Goal: Task Accomplishment & Management: Manage account settings

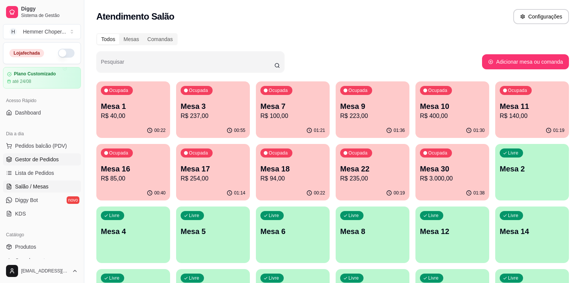
click at [40, 159] on span "Gestor de Pedidos" at bounding box center [37, 160] width 44 height 8
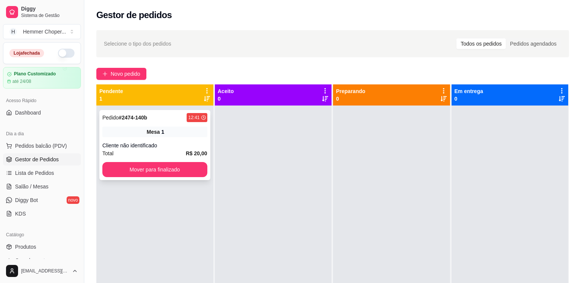
click at [142, 142] on div "Cliente não identificado" at bounding box center [154, 146] width 105 height 8
click at [142, 169] on button "Mover para finalizado" at bounding box center [154, 169] width 105 height 15
click at [157, 147] on div "Cliente não identificado" at bounding box center [154, 146] width 105 height 8
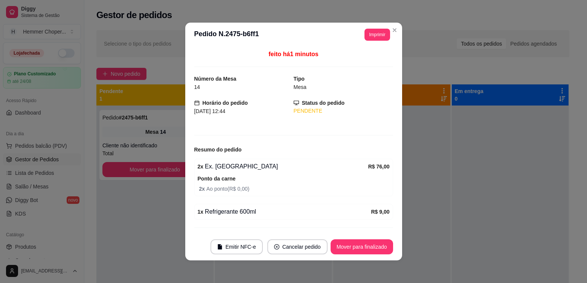
scroll to position [19, 0]
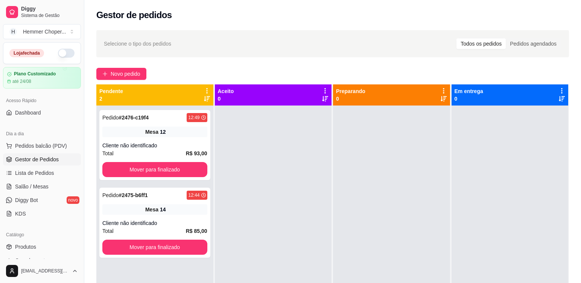
click at [33, 153] on link "Gestor de Pedidos" at bounding box center [42, 159] width 78 height 12
click at [47, 146] on span "Pedidos balcão (PDV)" at bounding box center [41, 146] width 52 height 8
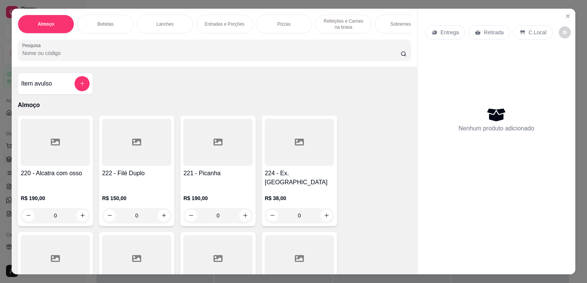
click at [486, 29] on p "Retirada" at bounding box center [494, 33] width 20 height 8
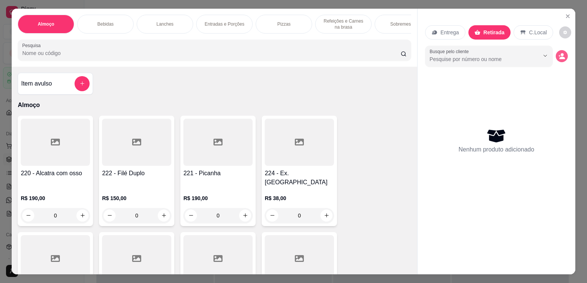
click at [560, 57] on icon "decrease-product-quantity" at bounding box center [563, 57] width 6 height 3
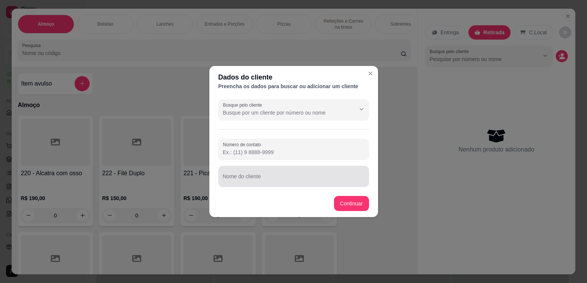
click at [249, 179] on input "Nome do cliente" at bounding box center [294, 180] width 142 height 8
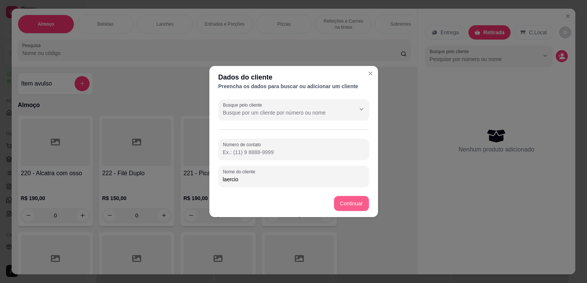
type input "laercio"
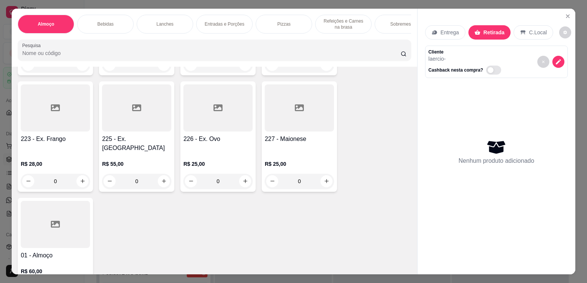
scroll to position [38, 0]
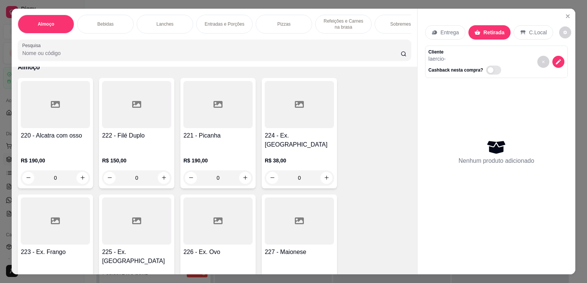
click at [291, 157] on p "R$ 38,00" at bounding box center [299, 161] width 69 height 8
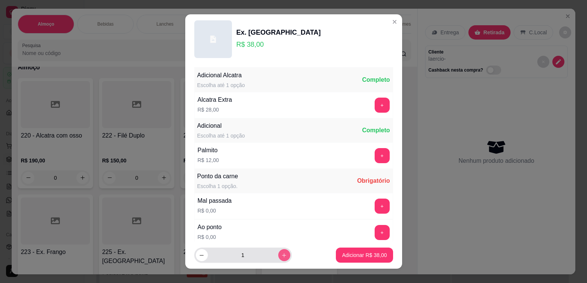
click at [281, 255] on icon "increase-product-quantity" at bounding box center [284, 255] width 6 height 6
type input "2"
click at [375, 233] on button "+" at bounding box center [382, 232] width 15 height 15
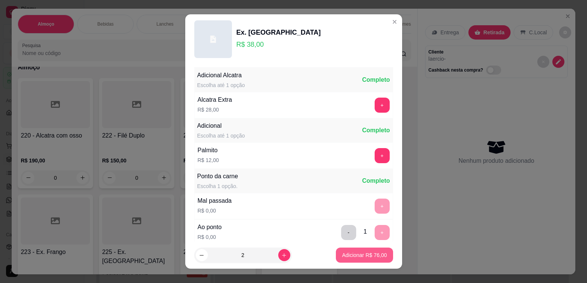
click at [358, 256] on p "Adicionar R$ 76,00" at bounding box center [364, 255] width 45 height 8
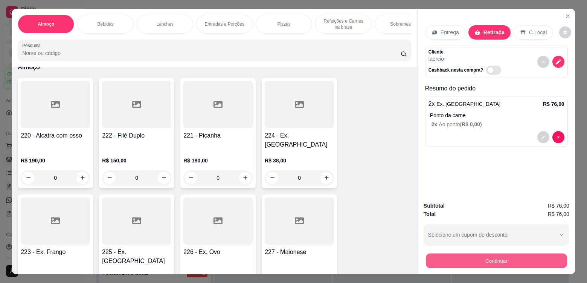
click at [468, 260] on button "Continuar" at bounding box center [496, 260] width 141 height 15
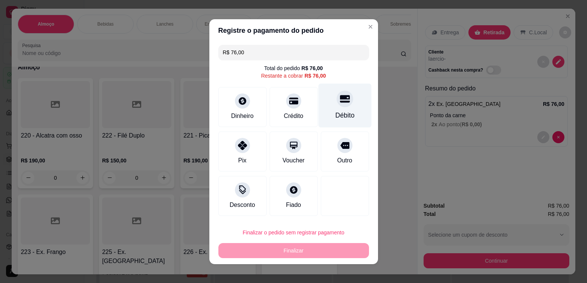
click at [339, 111] on div "Débito" at bounding box center [344, 115] width 19 height 10
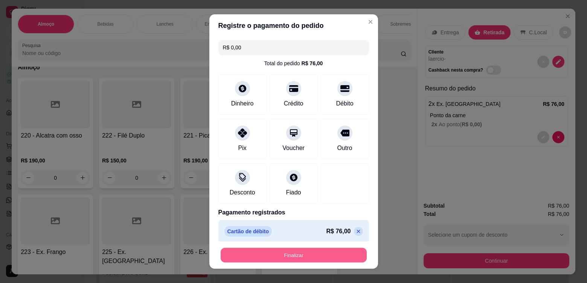
click at [273, 249] on button "Finalizar" at bounding box center [294, 255] width 146 height 15
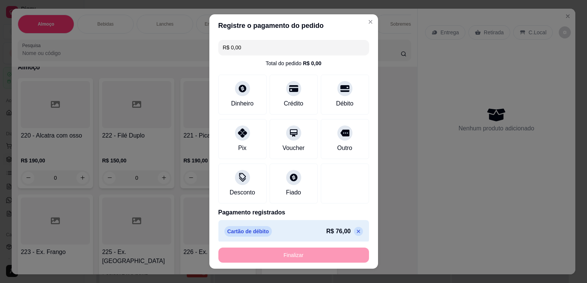
type input "-R$ 76,00"
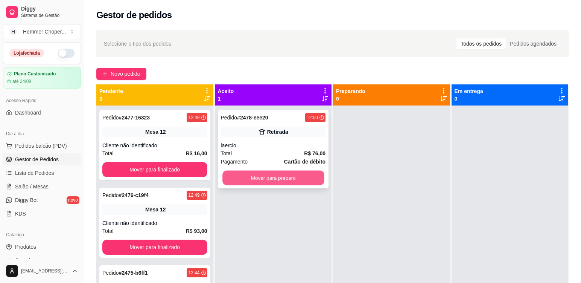
click at [250, 172] on button "Mover para preparo" at bounding box center [274, 178] width 102 height 15
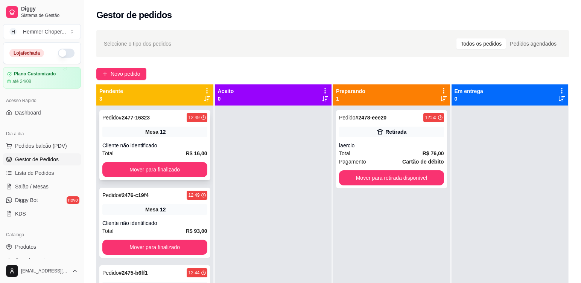
click at [179, 148] on div "Cliente não identificado" at bounding box center [154, 146] width 105 height 8
click at [158, 203] on div "Pedido # 2476-c19f4 12:49 Mesa 12 Cliente não identificado Total R$ 93,00 Mover…" at bounding box center [154, 223] width 111 height 70
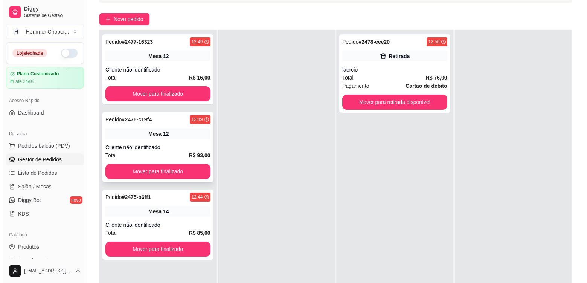
scroll to position [113, 0]
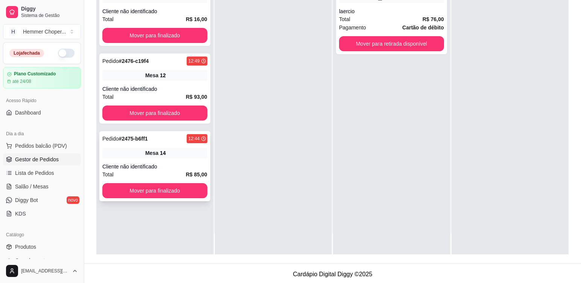
click at [169, 171] on div "Total R$ 85,00" at bounding box center [154, 174] width 105 height 8
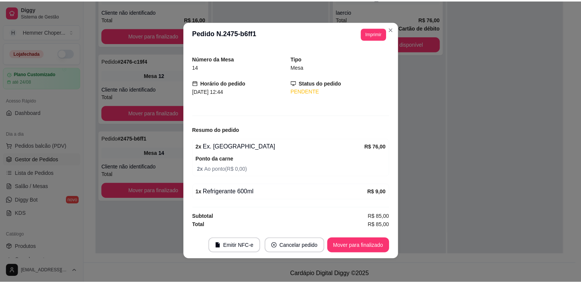
scroll to position [2, 0]
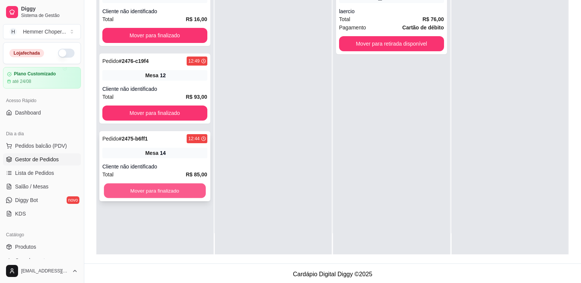
click at [146, 193] on button "Mover para finalizado" at bounding box center [155, 190] width 102 height 15
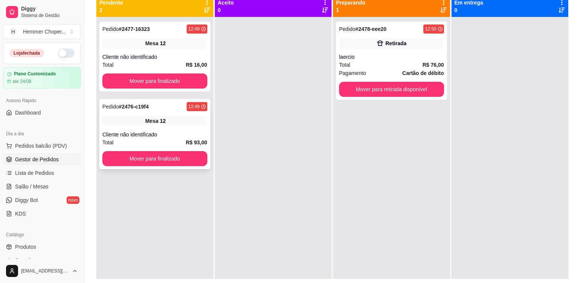
scroll to position [75, 0]
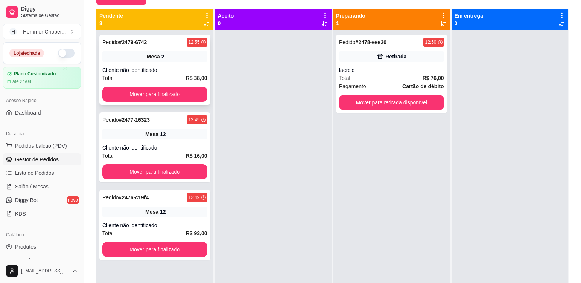
click at [156, 74] on div "Total R$ 38,00" at bounding box center [154, 78] width 105 height 8
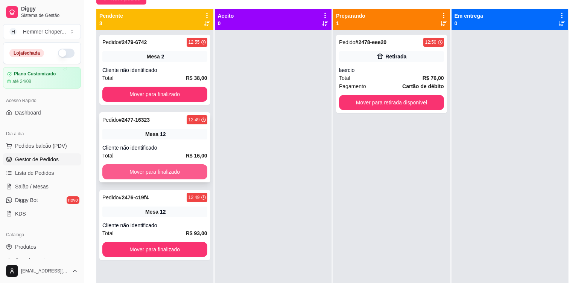
click at [164, 171] on button "Mover para finalizado" at bounding box center [154, 171] width 105 height 15
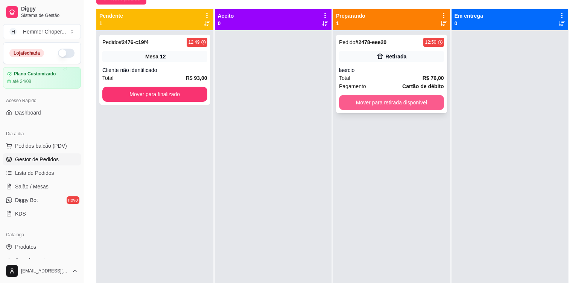
click at [395, 103] on button "Mover para retirada disponível" at bounding box center [391, 102] width 105 height 15
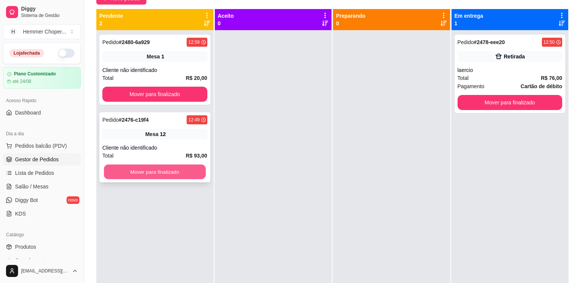
click at [188, 169] on button "Mover para finalizado" at bounding box center [155, 172] width 102 height 15
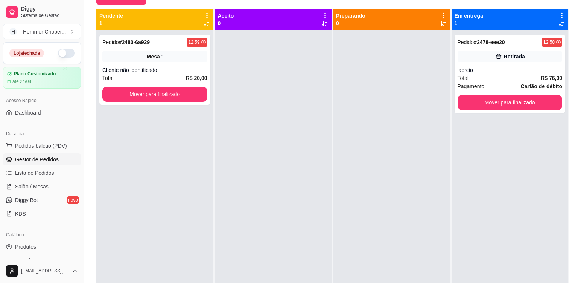
click at [155, 124] on div "Pedido # 2480-6a929 12:59 Mesa 1 Cliente não identificado Total R$ 20,00 Mover …" at bounding box center [154, 171] width 117 height 283
click at [154, 65] on div "Pedido # 2480-6a929 12:59 Mesa 1 Cliente não identificado Total R$ 20,00 Mover …" at bounding box center [154, 70] width 111 height 70
click at [147, 96] on button "Mover para finalizado" at bounding box center [154, 94] width 105 height 15
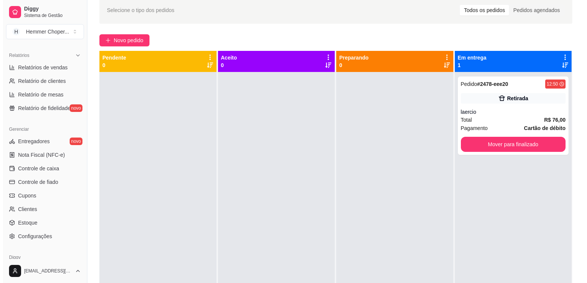
scroll to position [0, 0]
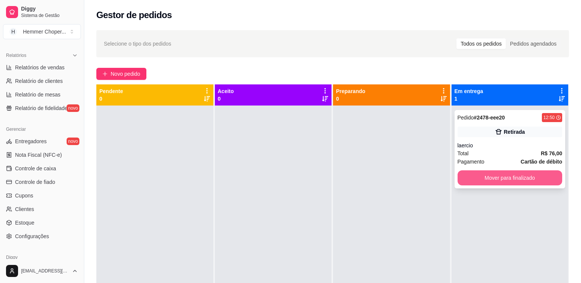
click at [490, 183] on button "Mover para finalizado" at bounding box center [510, 177] width 105 height 15
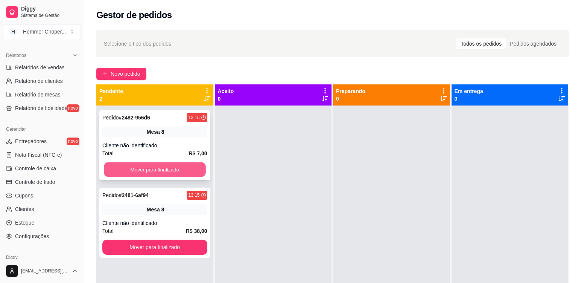
click at [124, 172] on button "Mover para finalizado" at bounding box center [155, 169] width 102 height 15
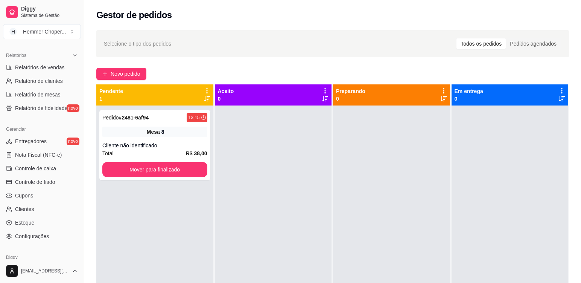
click at [295, 203] on div at bounding box center [273, 246] width 117 height 283
click at [125, 171] on button "Mover para finalizado" at bounding box center [154, 169] width 105 height 15
click at [174, 136] on div "Mesa 1" at bounding box center [154, 132] width 105 height 11
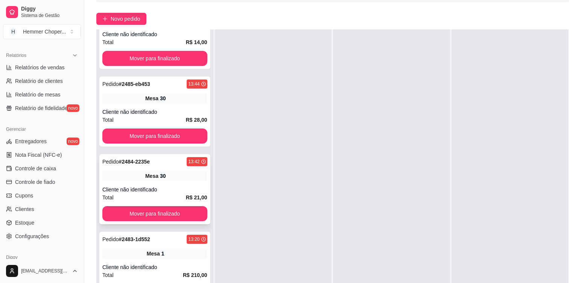
scroll to position [113, 0]
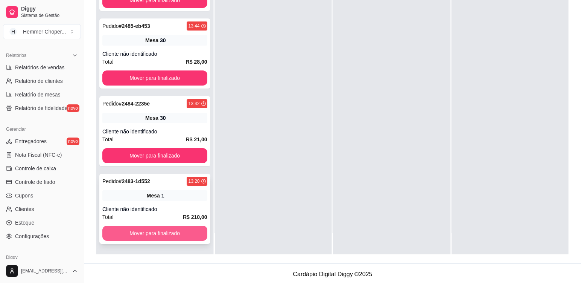
click at [147, 232] on button "Mover para finalizado" at bounding box center [154, 233] width 105 height 15
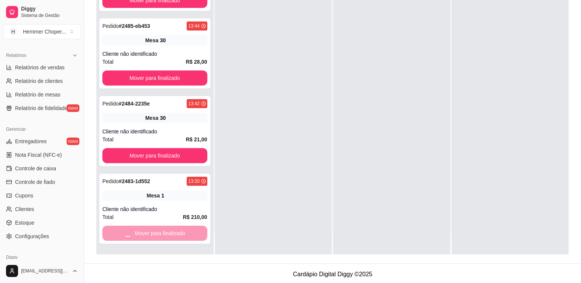
scroll to position [0, 0]
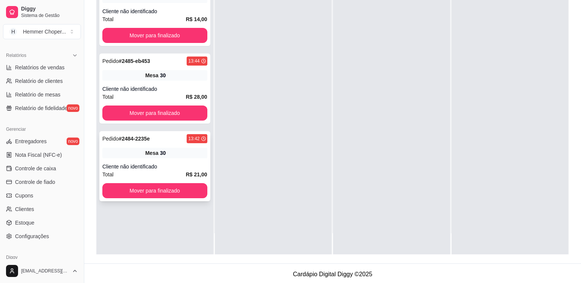
click at [155, 166] on div "Cliente não identificado" at bounding box center [154, 167] width 105 height 8
click at [151, 190] on button "Mover para finalizado" at bounding box center [154, 190] width 105 height 15
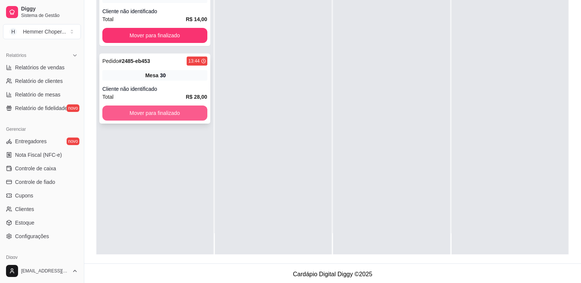
click at [154, 115] on button "Mover para finalizado" at bounding box center [154, 112] width 105 height 15
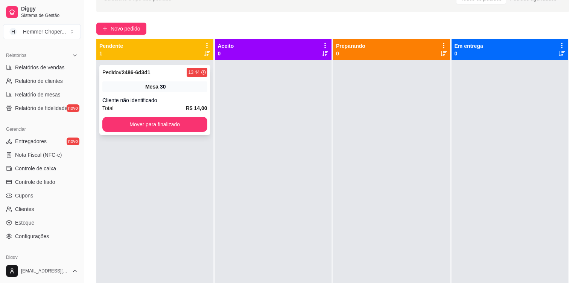
scroll to position [38, 0]
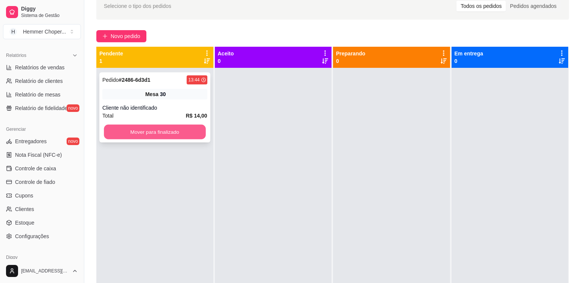
click at [161, 135] on button "Mover para finalizado" at bounding box center [155, 132] width 102 height 15
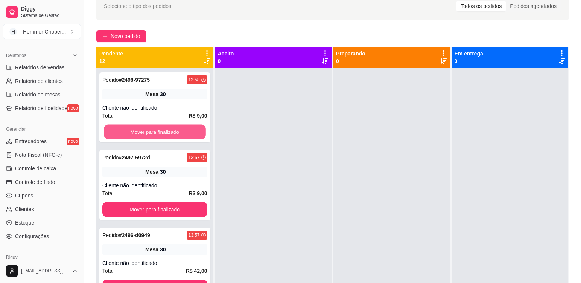
click at [173, 128] on button "Mover para finalizado" at bounding box center [155, 132] width 102 height 15
click at [165, 127] on button "Mover para finalizado" at bounding box center [154, 131] width 105 height 15
click at [165, 202] on button "Mover para finalizado" at bounding box center [154, 209] width 105 height 15
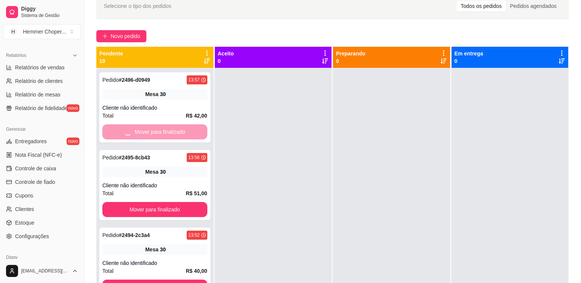
click at [165, 127] on div "Mover para finalizado" at bounding box center [154, 131] width 105 height 15
click at [155, 131] on div "Mover para finalizado" at bounding box center [154, 131] width 105 height 15
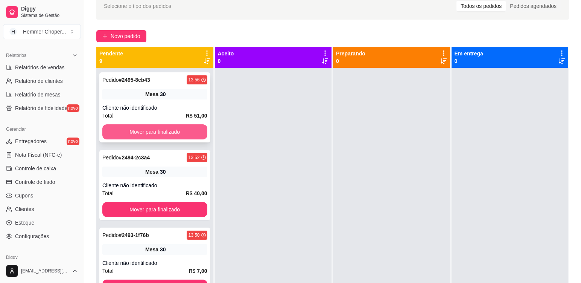
click at [146, 135] on button "Mover para finalizado" at bounding box center [154, 131] width 105 height 15
click at [147, 135] on button "Mover para finalizado" at bounding box center [154, 131] width 105 height 15
click at [149, 134] on button "Mover para finalizado" at bounding box center [154, 131] width 105 height 15
click at [150, 134] on button "Mover para finalizado" at bounding box center [154, 131] width 105 height 15
click at [151, 134] on button "Mover para finalizado" at bounding box center [155, 132] width 102 height 15
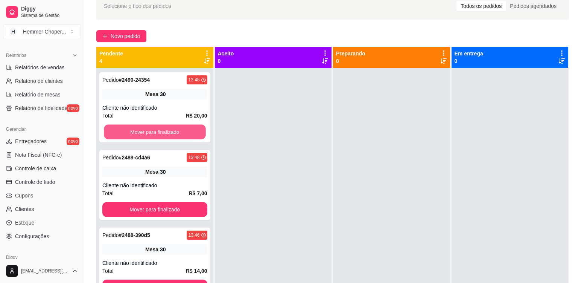
click at [151, 134] on button "Mover para finalizado" at bounding box center [155, 132] width 102 height 15
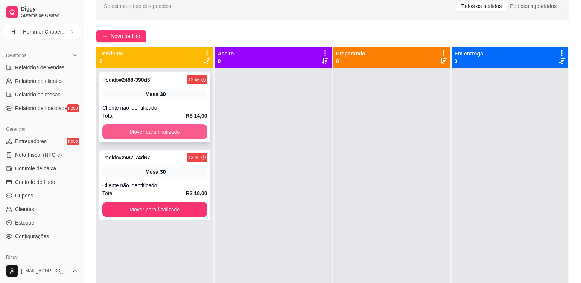
click at [152, 134] on button "Mover para finalizado" at bounding box center [154, 131] width 105 height 15
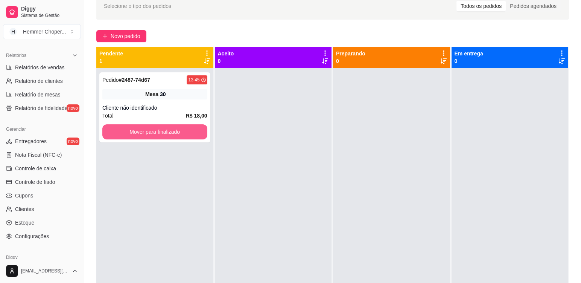
click at [152, 134] on button "Mover para finalizado" at bounding box center [154, 131] width 105 height 15
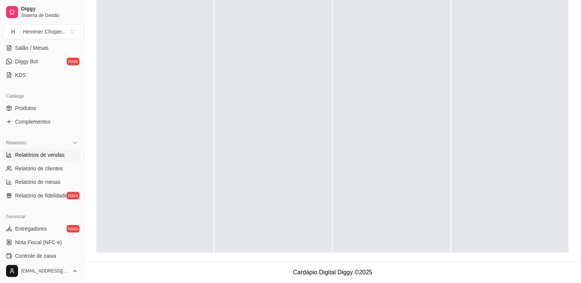
scroll to position [108, 0]
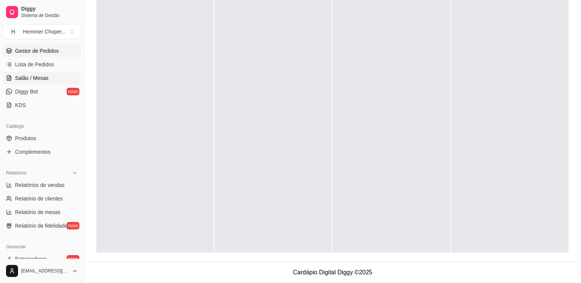
click at [35, 74] on span "Salão / Mesas" at bounding box center [32, 78] width 34 height 8
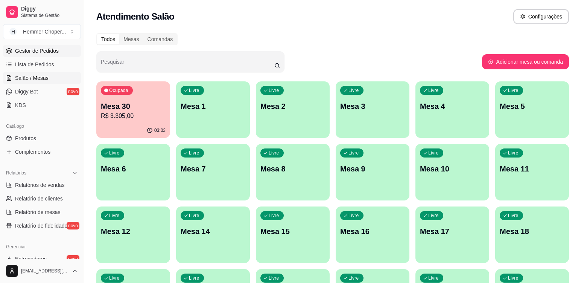
click at [47, 52] on span "Gestor de Pedidos" at bounding box center [37, 51] width 44 height 8
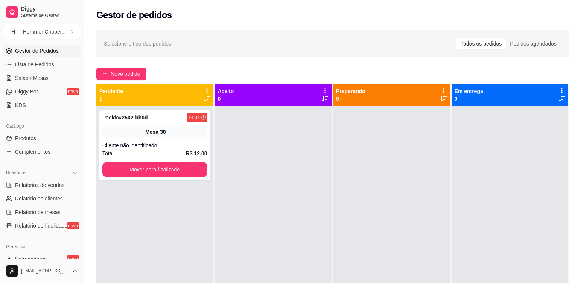
click at [155, 211] on div "Pedido # 2502-bb0d 14:37 Mesa 30 Cliente não identificado Total R$ 12,00 Mover …" at bounding box center [154, 246] width 117 height 283
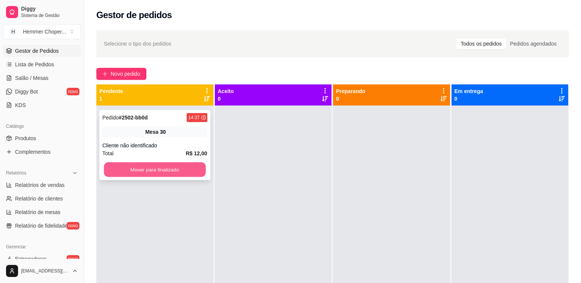
click at [157, 170] on button "Mover para finalizado" at bounding box center [155, 169] width 102 height 15
